Goal: Task Accomplishment & Management: Complete application form

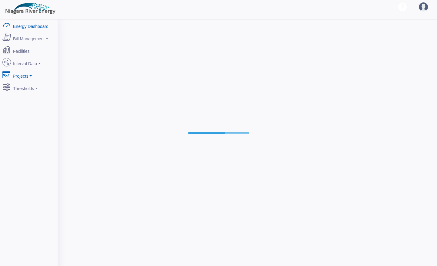
click at [47, 69] on link "Projects" at bounding box center [28, 75] width 59 height 13
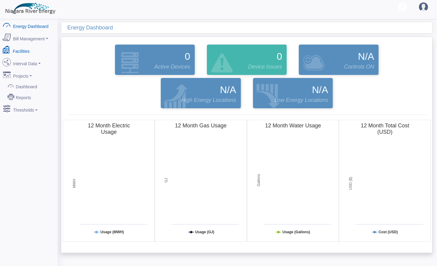
click at [23, 48] on link "Facilities" at bounding box center [28, 50] width 59 height 13
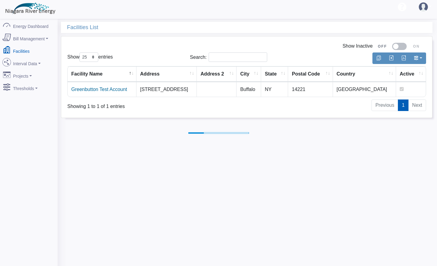
select select "25"
click at [115, 90] on link "Greenbutton Test Account" at bounding box center [99, 89] width 56 height 5
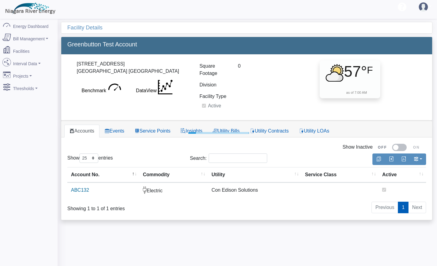
select select "25"
click at [81, 188] on link "ABC132" at bounding box center [78, 189] width 18 height 5
select select
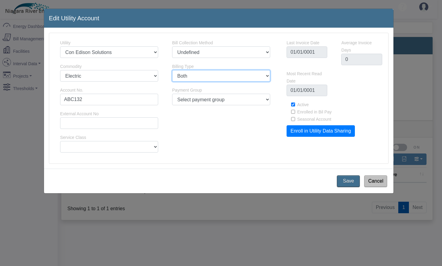
click at [266, 76] on select "Both Supply Delivery" at bounding box center [221, 76] width 98 height 12
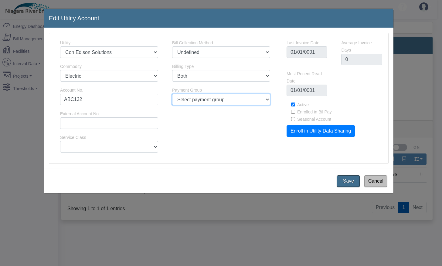
click at [266, 99] on select "Select payment group" at bounding box center [221, 100] width 98 height 12
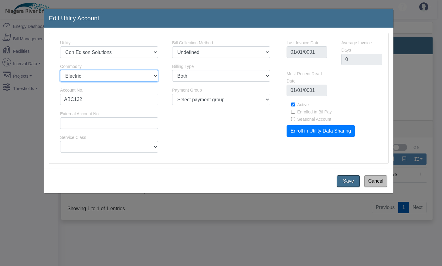
click at [150, 75] on select "Electric Natural Gas Steam Water Other Propane Sewer Waste" at bounding box center [109, 76] width 98 height 12
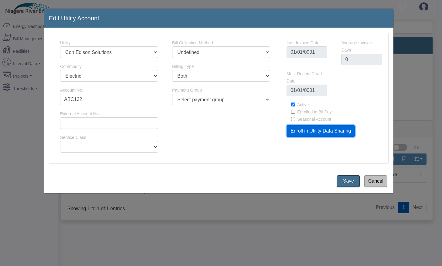
click at [313, 132] on link "Enroll in Utility Data Sharing" at bounding box center [320, 131] width 68 height 12
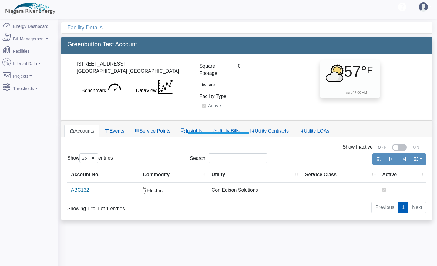
select select "25"
click at [78, 190] on link "ABC132" at bounding box center [78, 189] width 18 height 5
select select
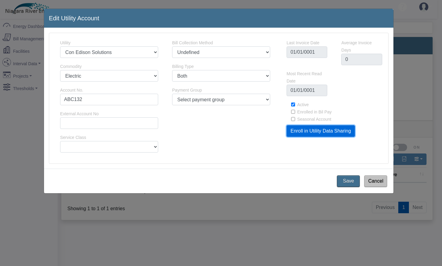
click at [326, 132] on link "Enroll in Utility Data Sharing" at bounding box center [320, 131] width 68 height 12
